Goal: Information Seeking & Learning: Find specific fact

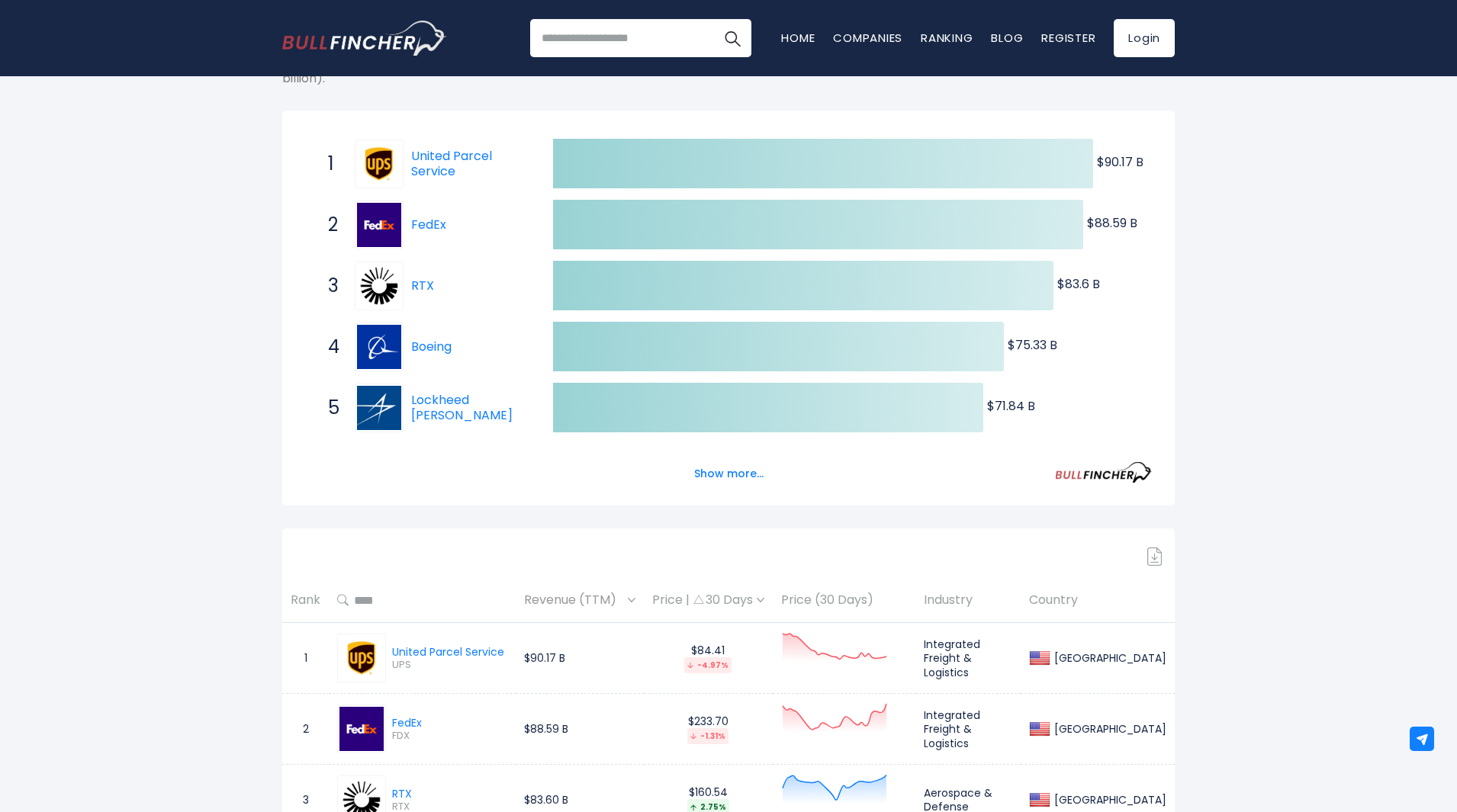
scroll to position [254, 0]
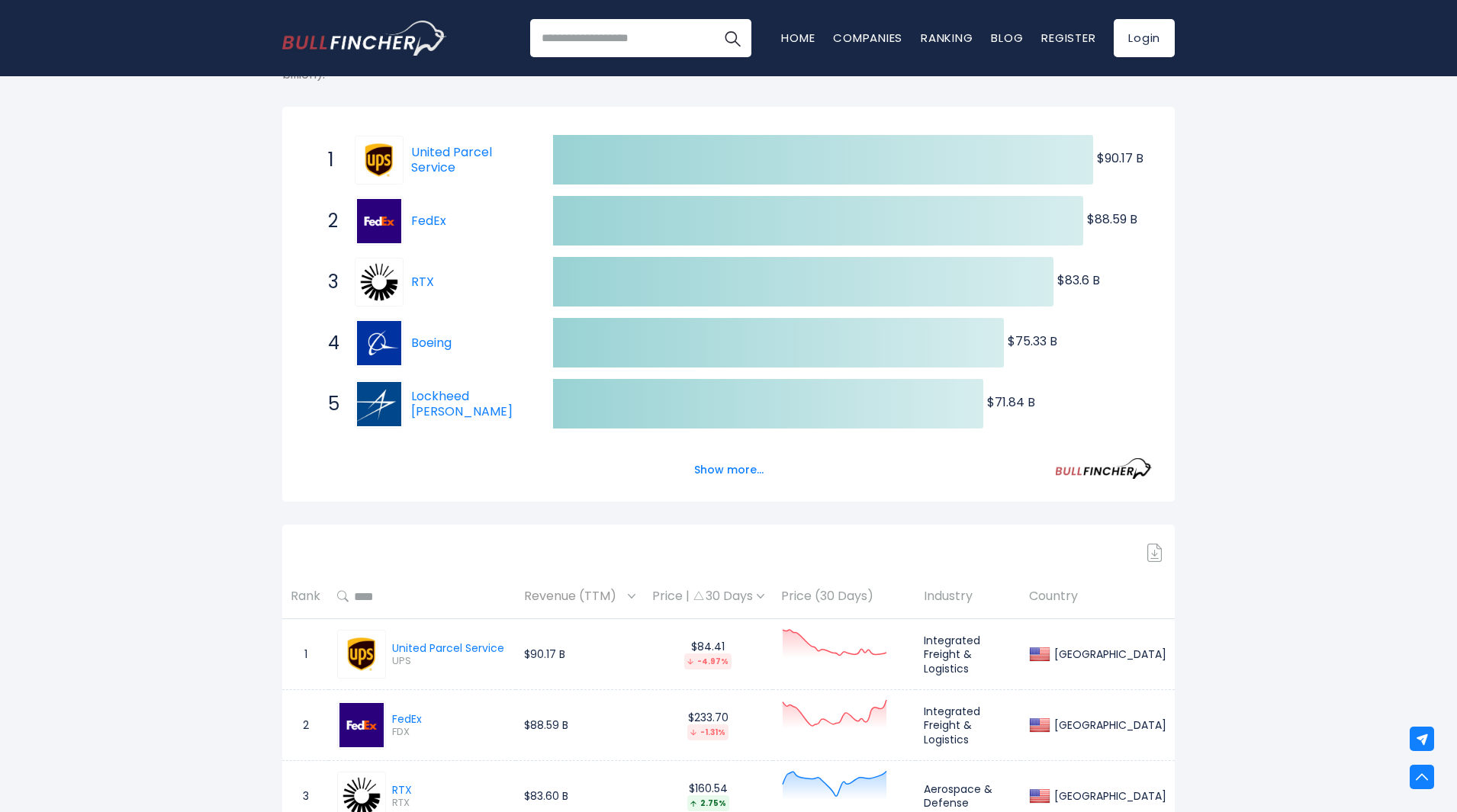
drag, startPoint x: 727, startPoint y: 465, endPoint x: 781, endPoint y: 486, distance: 57.9
click at [727, 465] on button "Show more..." at bounding box center [728, 470] width 88 height 25
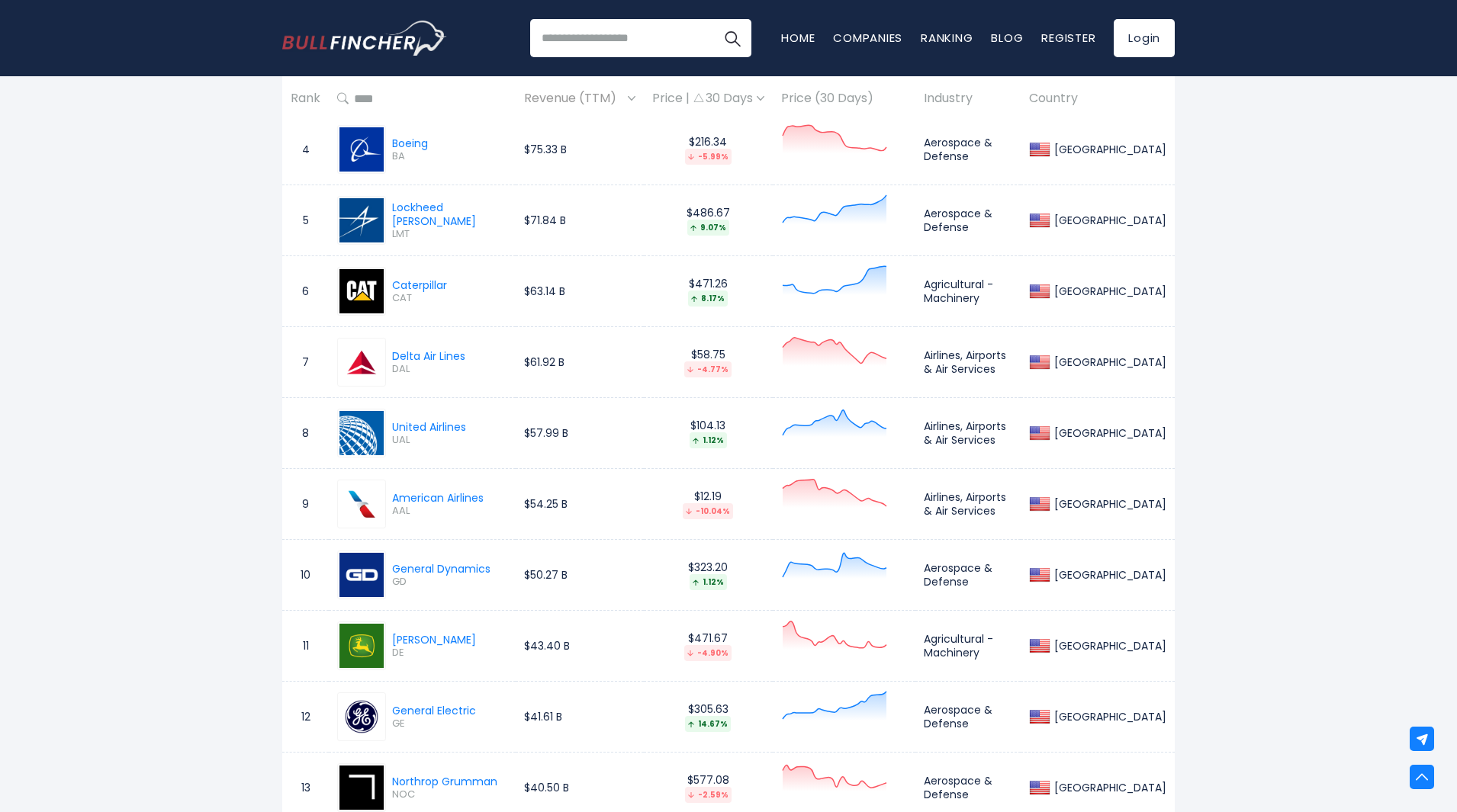
scroll to position [762, 0]
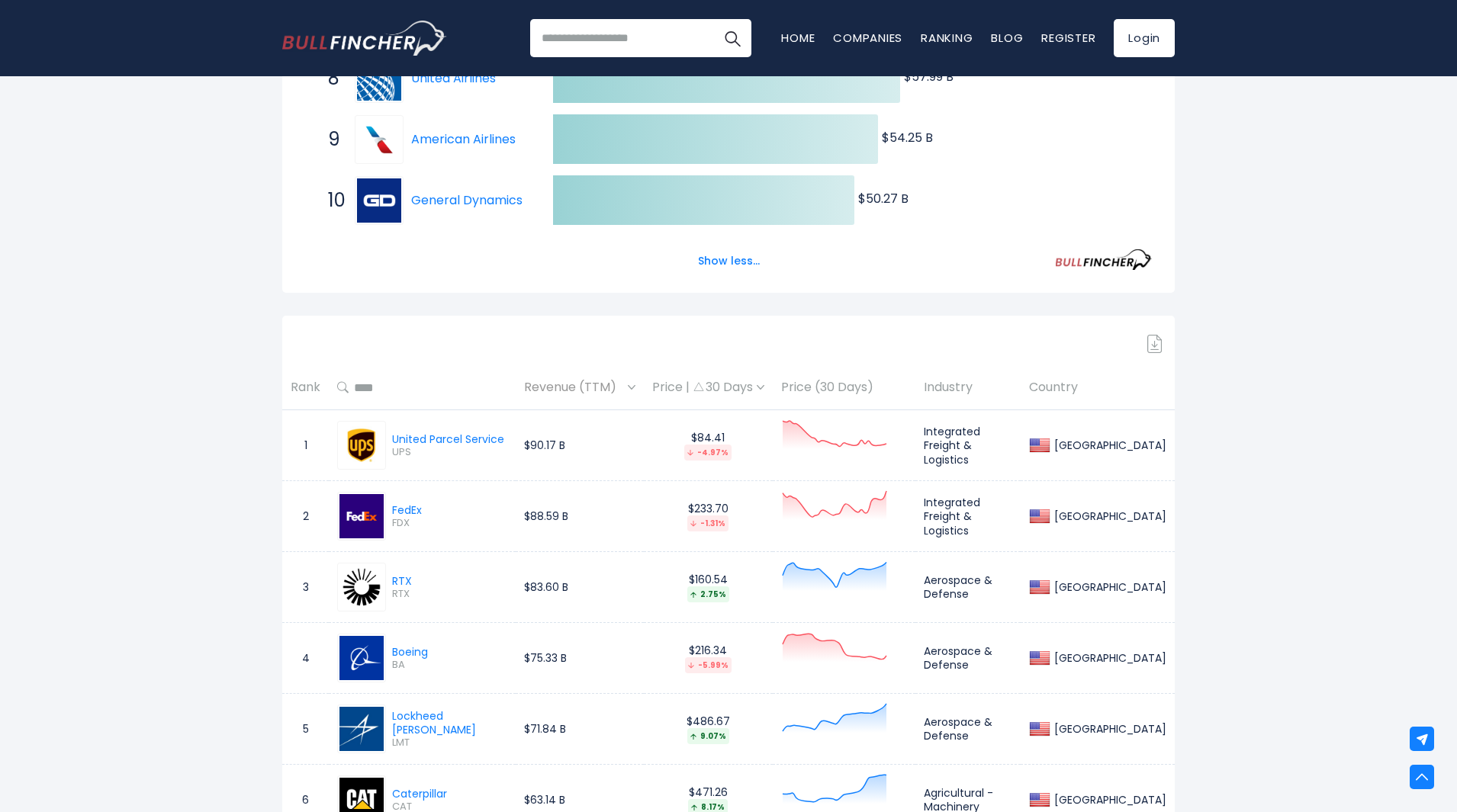
drag, startPoint x: 954, startPoint y: 390, endPoint x: 979, endPoint y: 395, distance: 25.5
click at [955, 389] on th "Industry" at bounding box center [968, 388] width 106 height 45
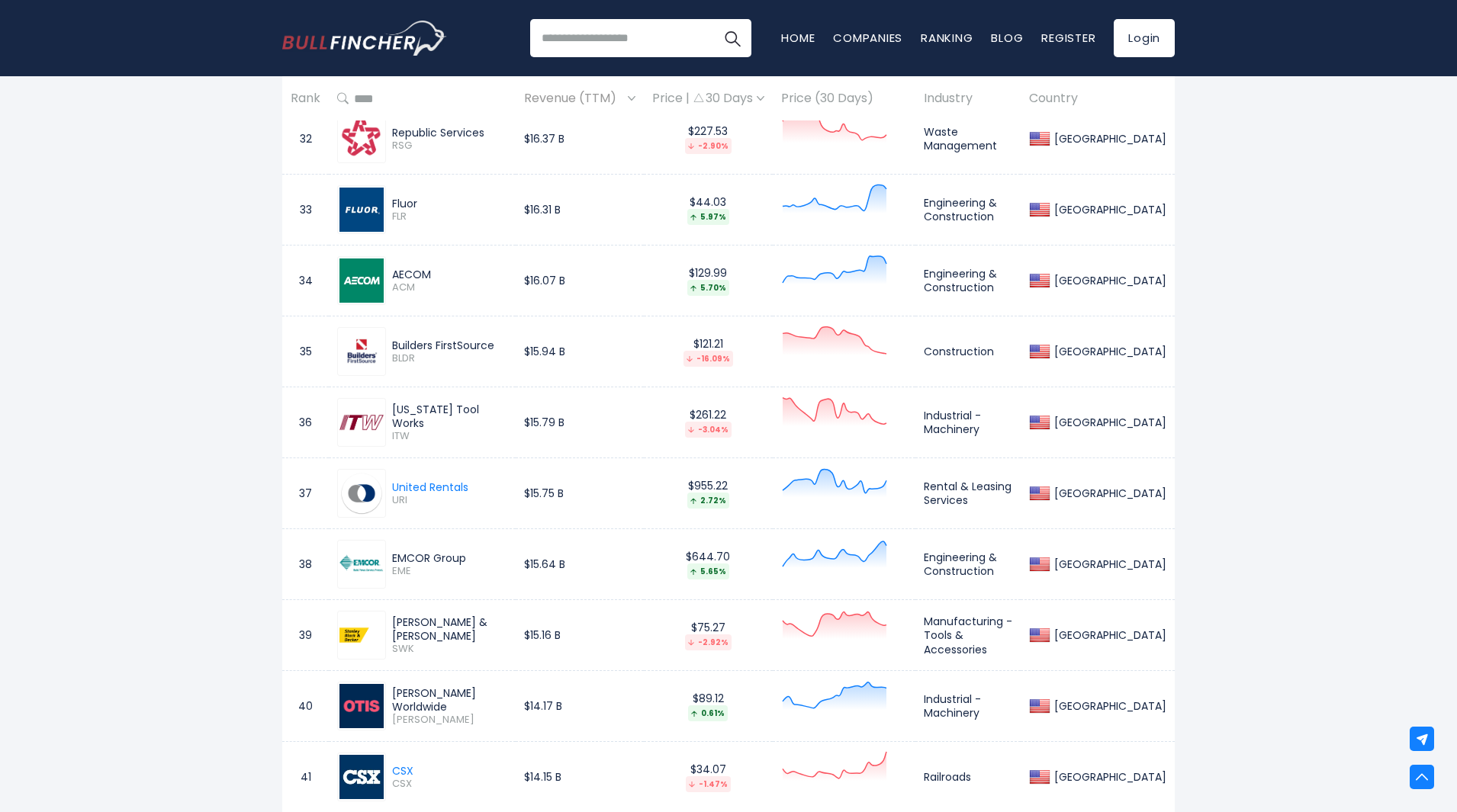
scroll to position [3304, 0]
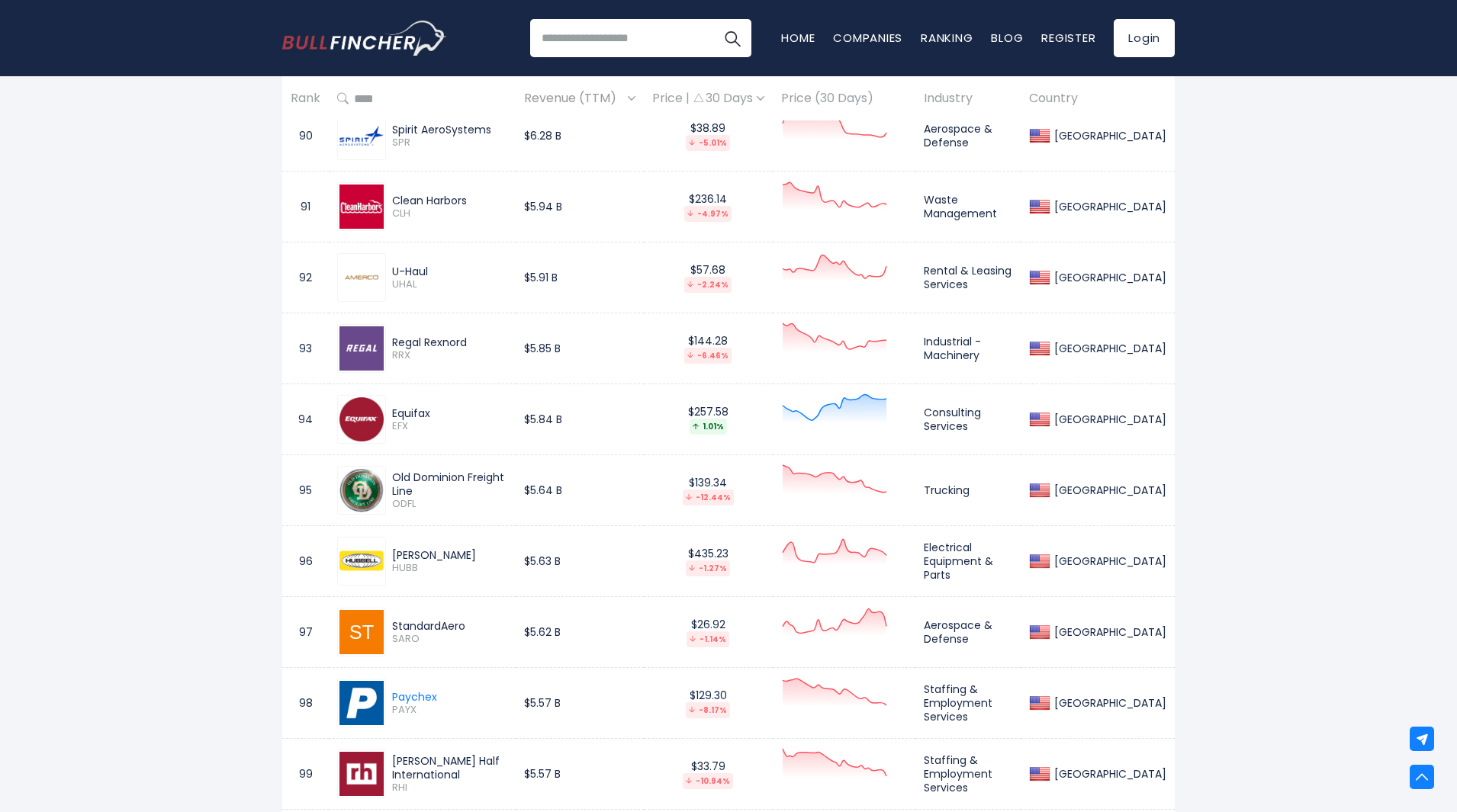
scroll to position [7244, 0]
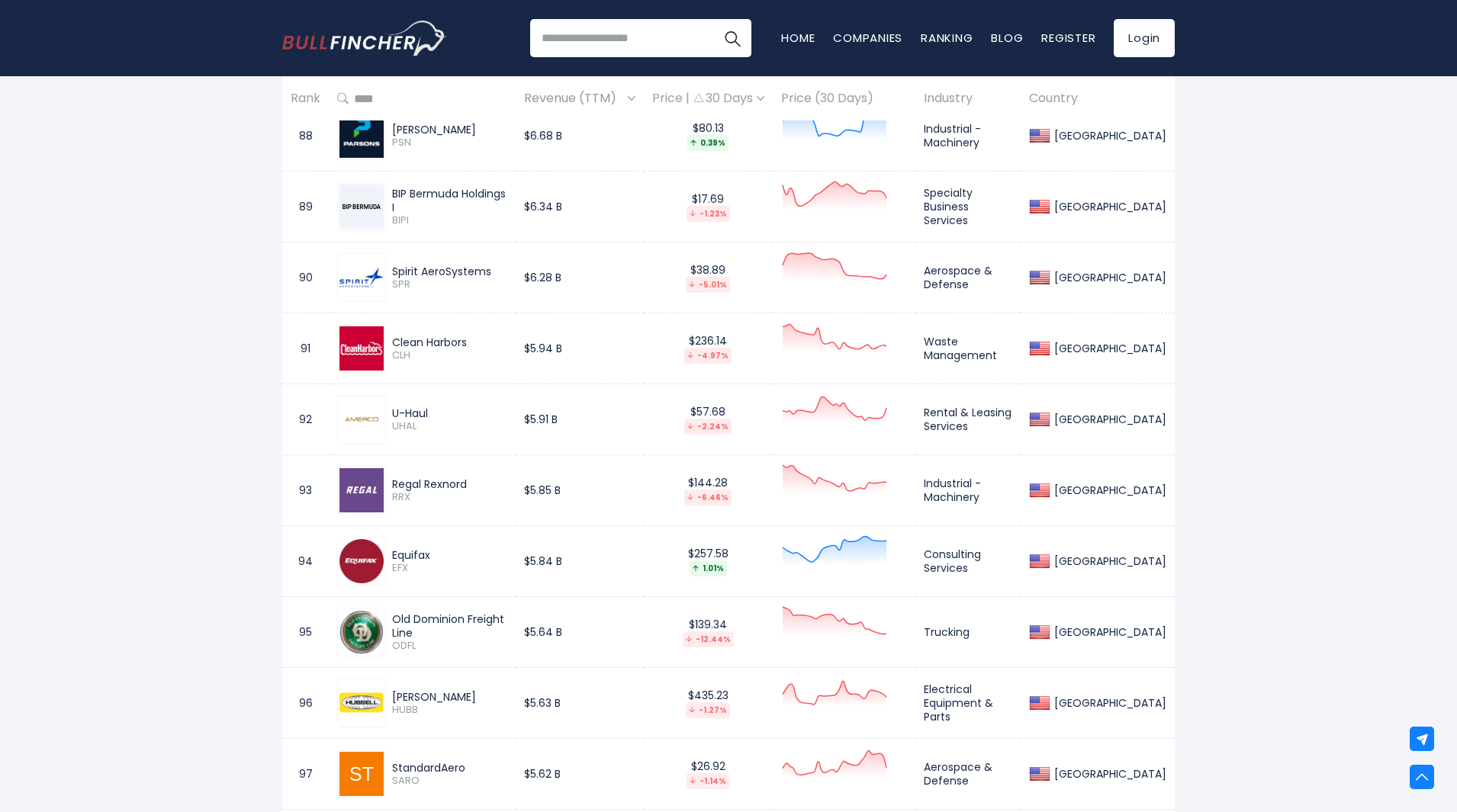
drag, startPoint x: 391, startPoint y: 339, endPoint x: 468, endPoint y: 339, distance: 77.0
click at [468, 339] on div "Clean Harbors CLH" at bounding box center [447, 349] width 121 height 26
click at [238, 353] on div "[GEOGRAPHIC_DATA] Entire World 30,364 [GEOGRAPHIC_DATA] [GEOGRAPHIC_DATA] 3,960…" at bounding box center [728, 546] width 1457 height 15382
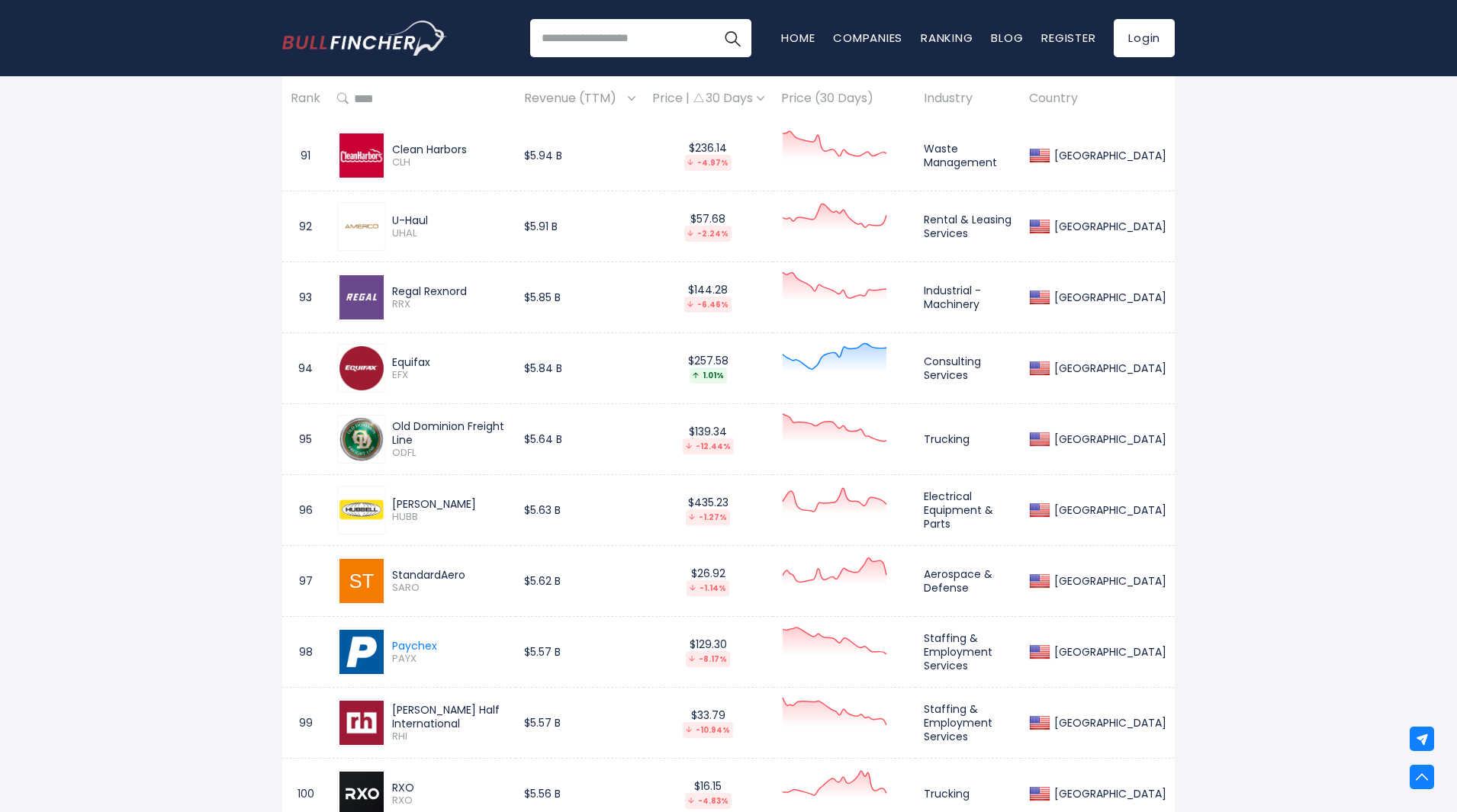
scroll to position [7372, 0]
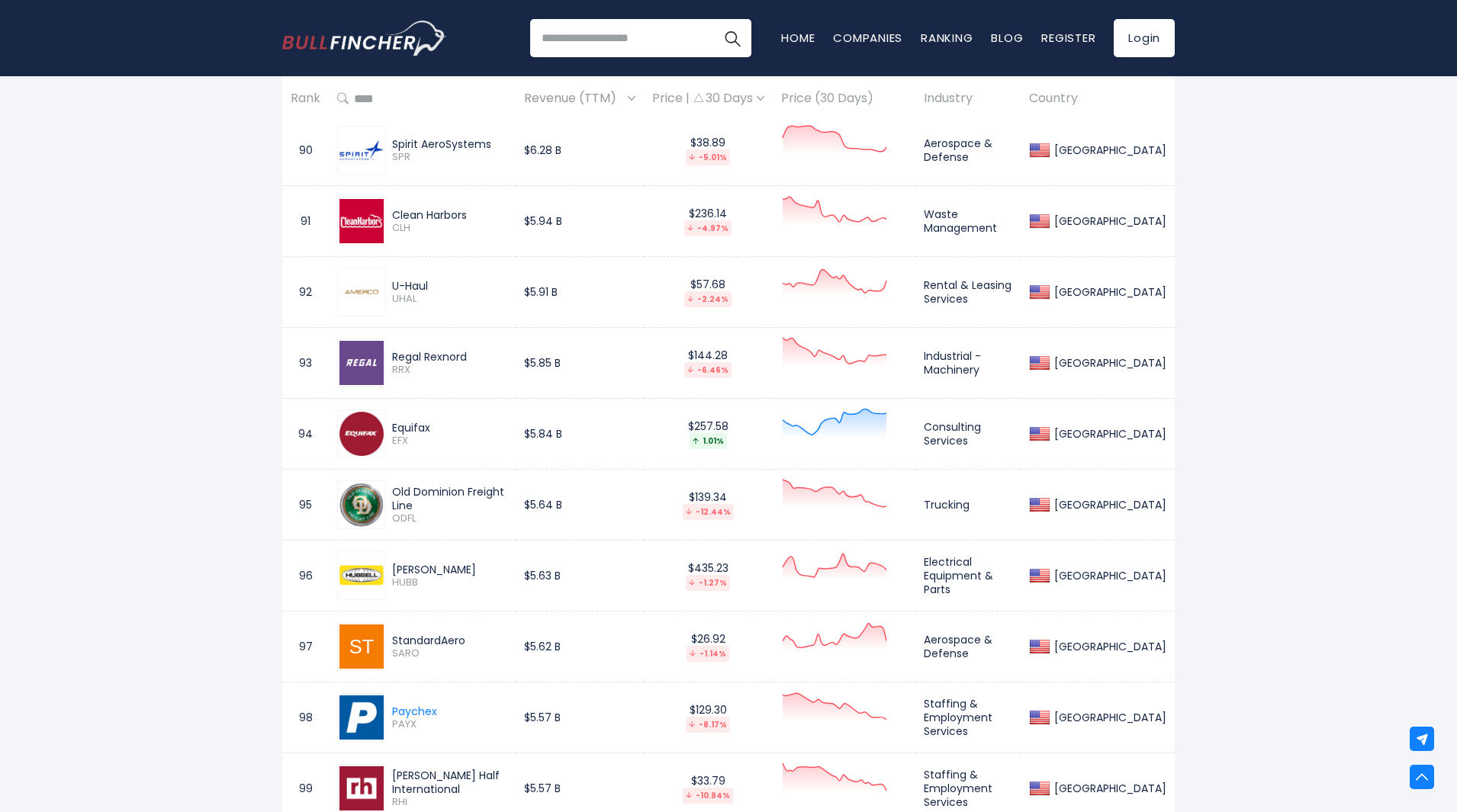
drag, startPoint x: 406, startPoint y: 211, endPoint x: 471, endPoint y: 212, distance: 65.0
click at [471, 212] on div "Clean Harbors CLH" at bounding box center [447, 221] width 121 height 26
copy div "Clean Harbors"
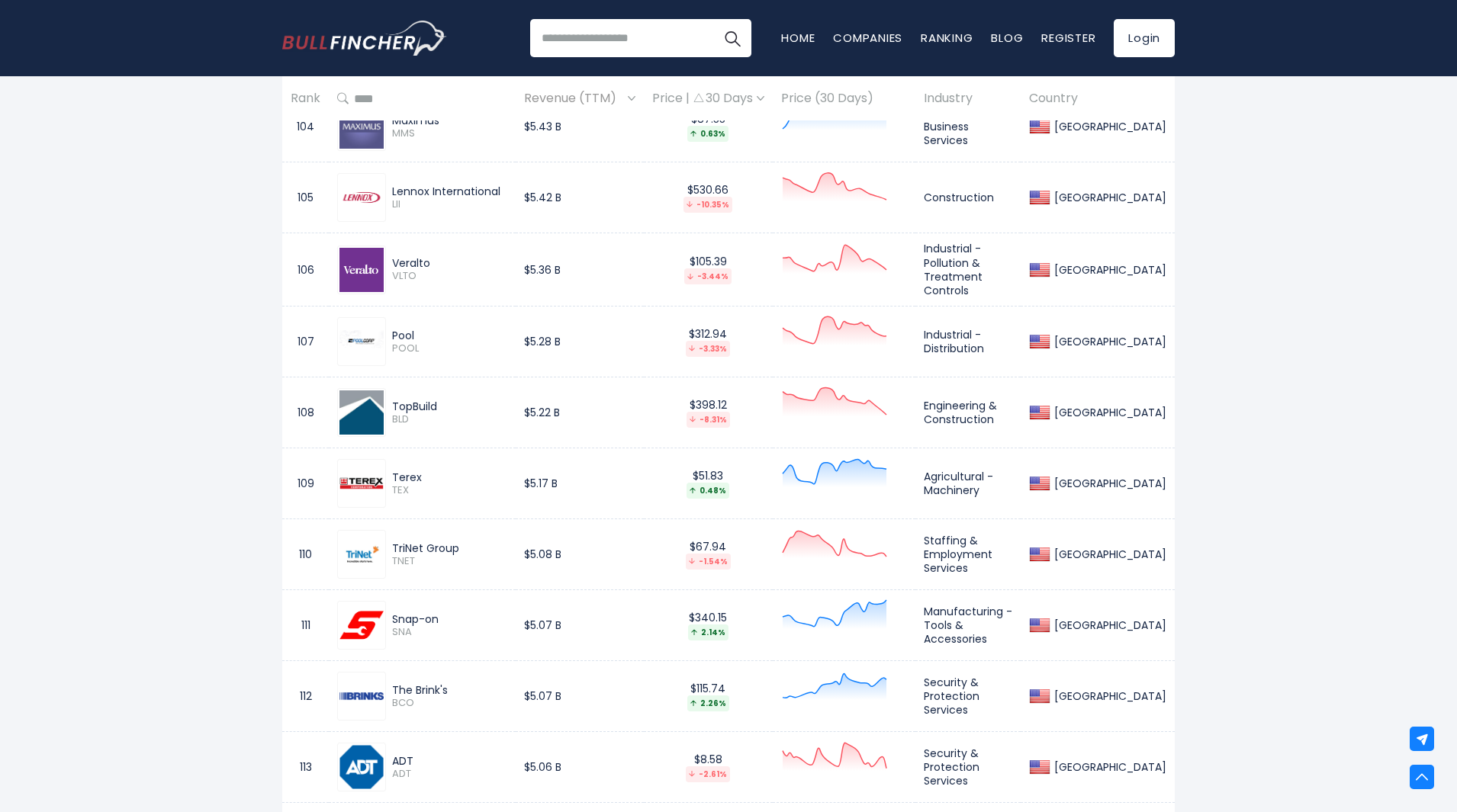
scroll to position [8516, 0]
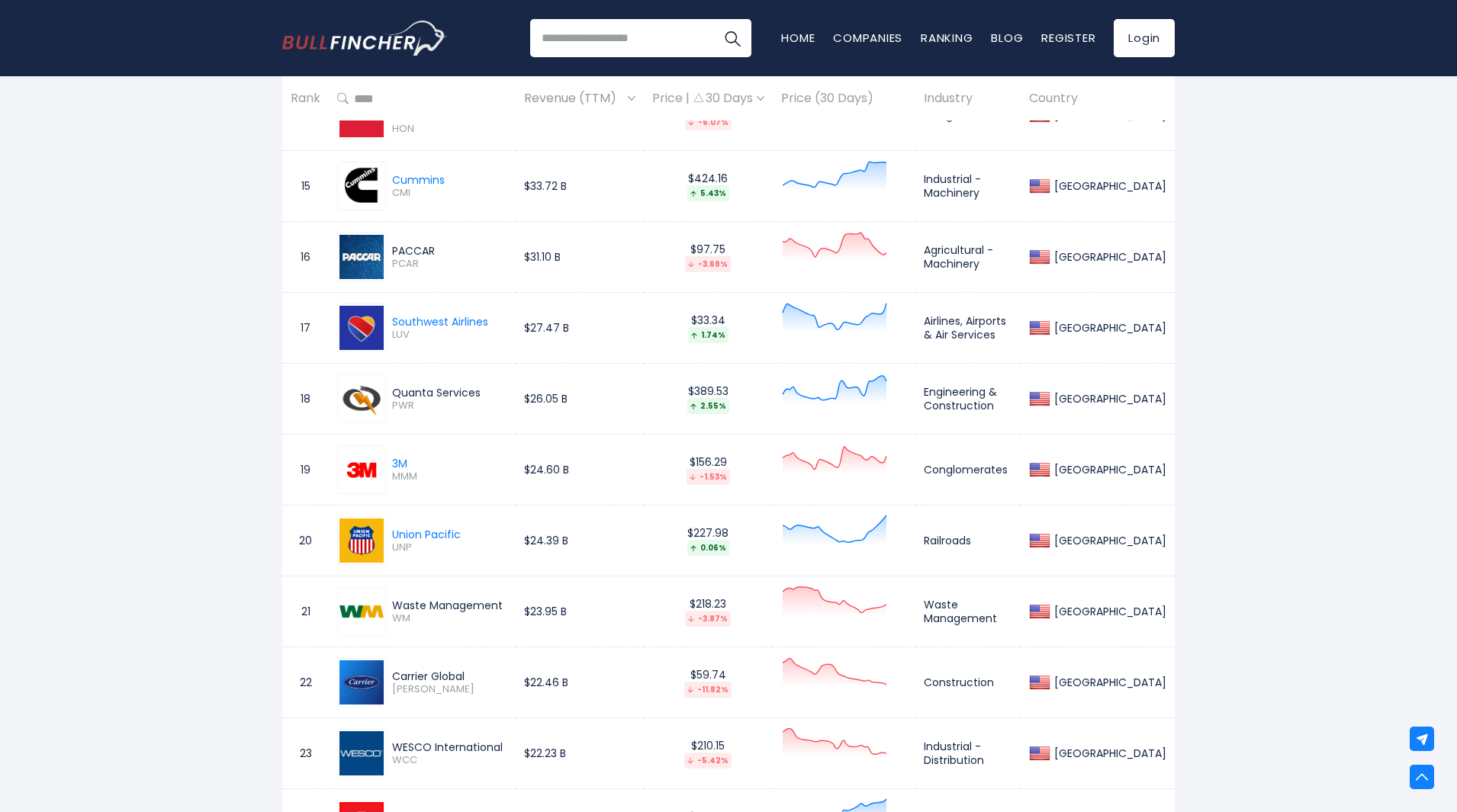
scroll to position [3079, 0]
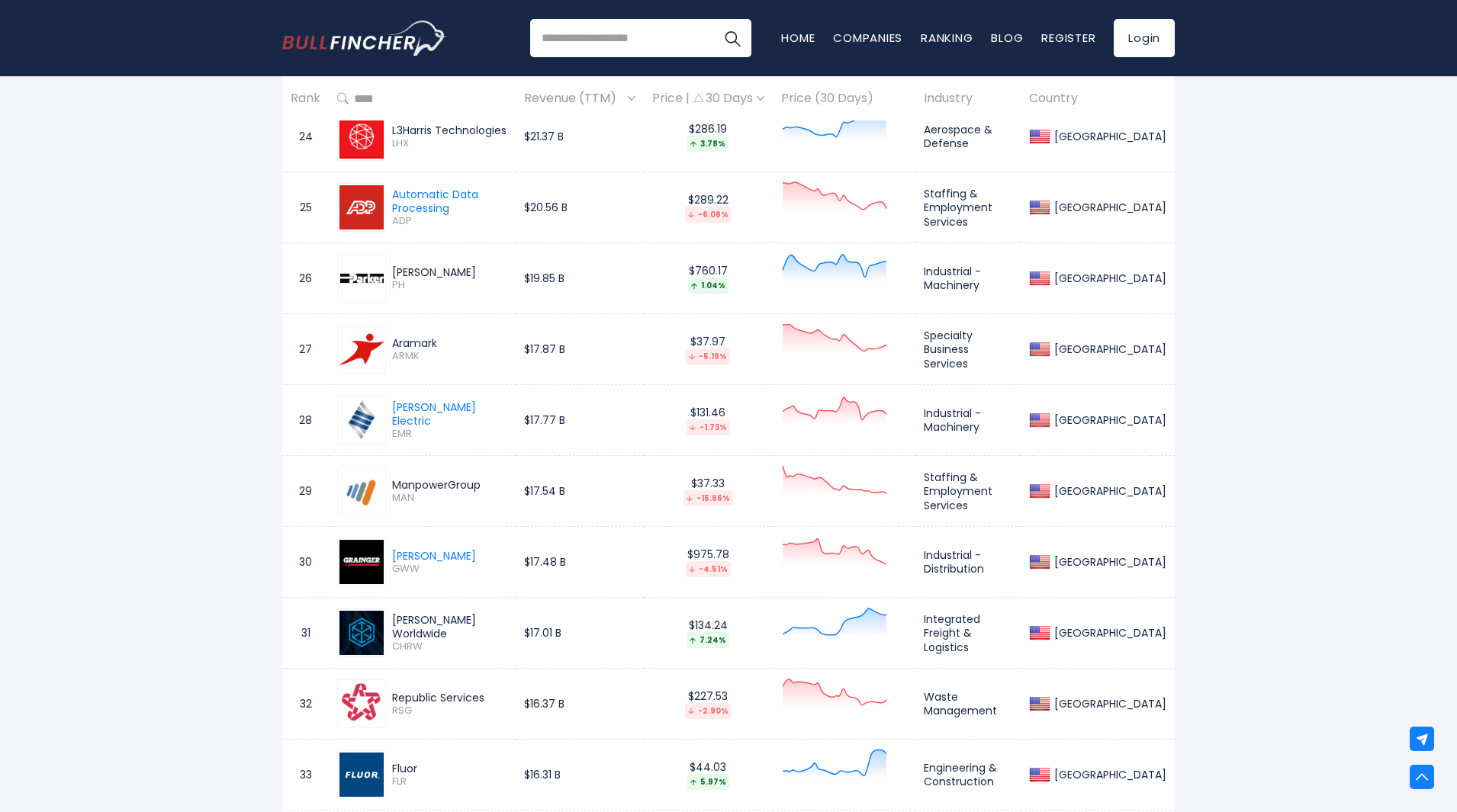
scroll to position [2570, 0]
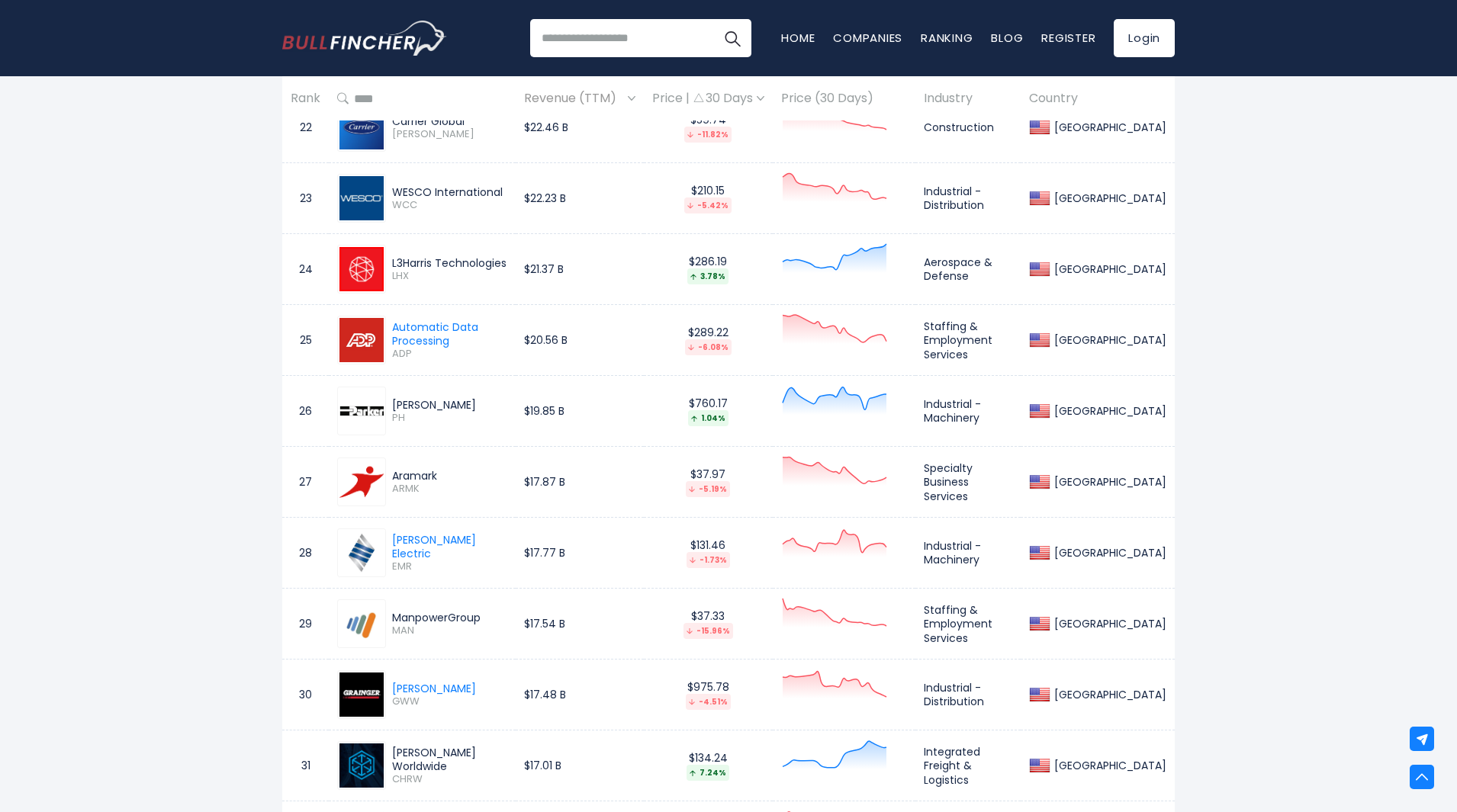
click at [960, 473] on td "Specialty Business Services" at bounding box center [968, 482] width 106 height 71
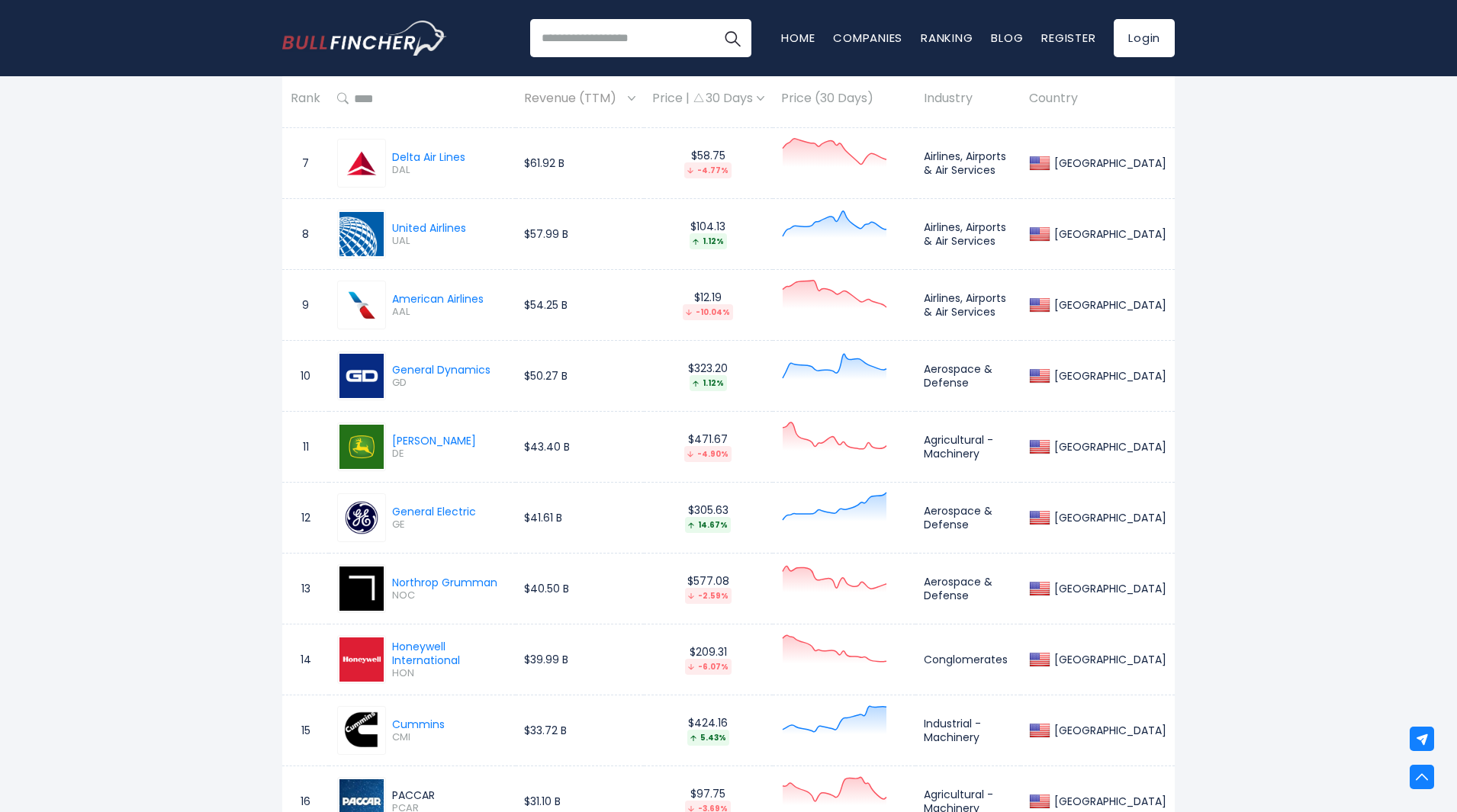
scroll to position [1089, 0]
